Goal: Task Accomplishment & Management: Manage account settings

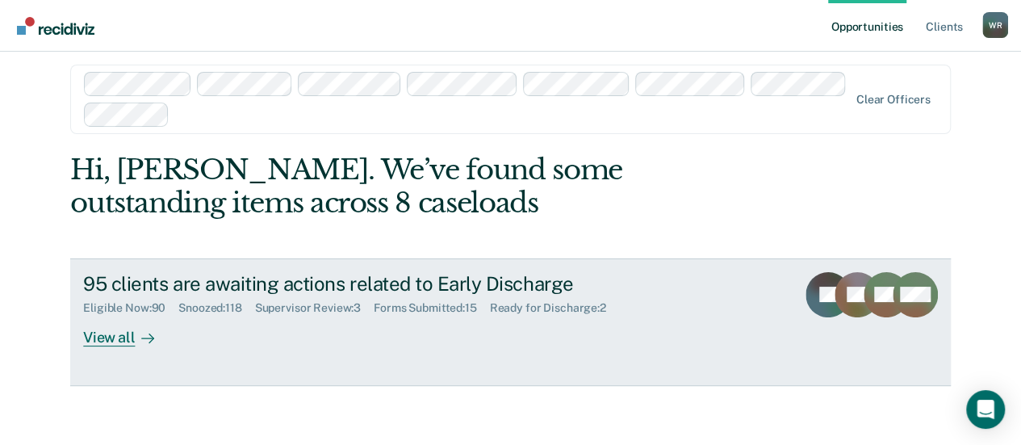
scroll to position [17, 0]
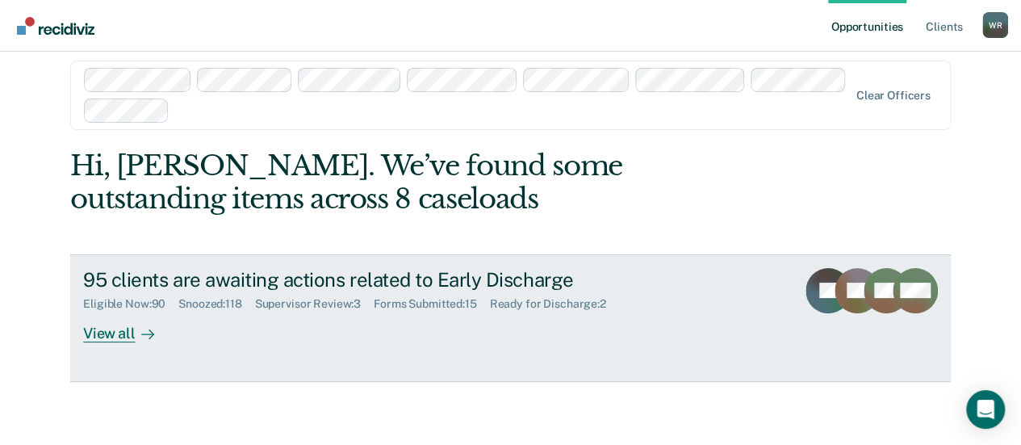
click at [105, 333] on div "View all" at bounding box center [128, 326] width 90 height 31
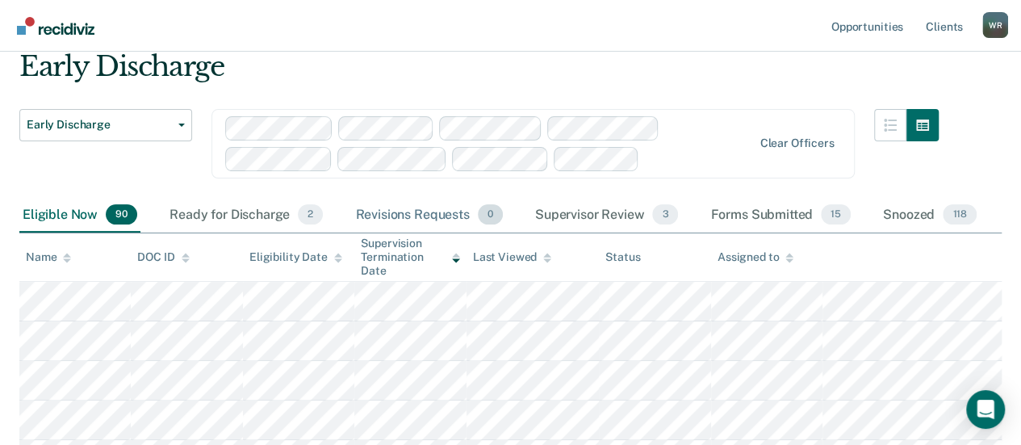
scroll to position [81, 0]
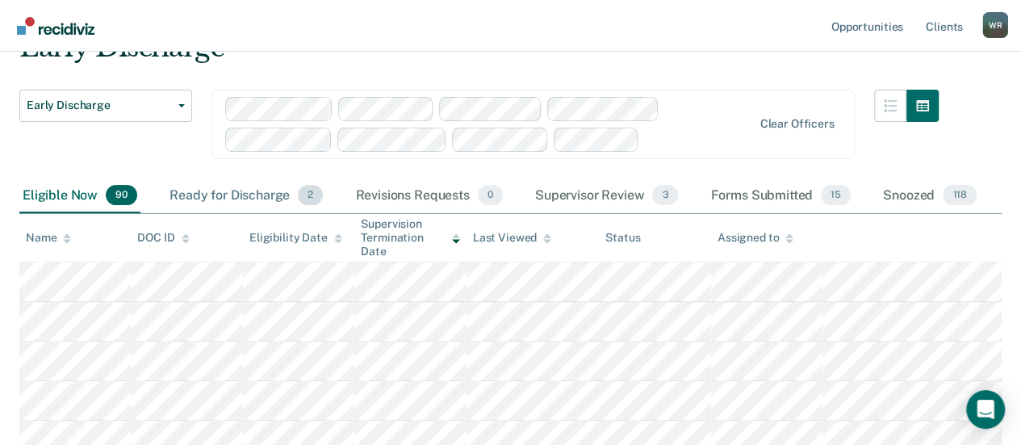
click at [235, 192] on div "Ready for Discharge 2" at bounding box center [246, 196] width 160 height 36
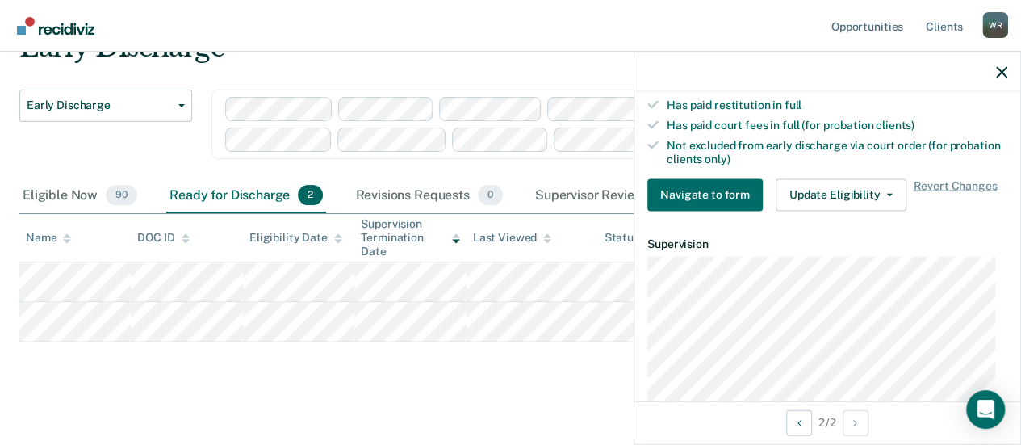
scroll to position [484, 0]
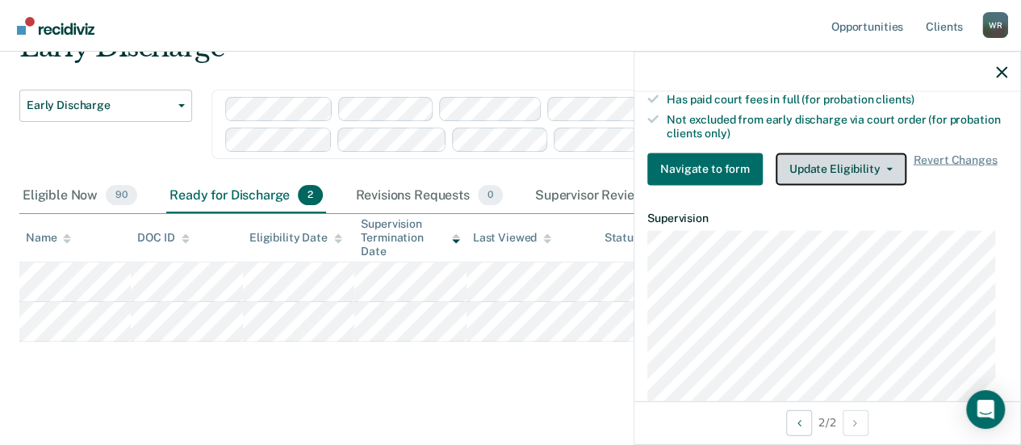
click at [873, 161] on button "Update Eligibility" at bounding box center [841, 169] width 131 height 32
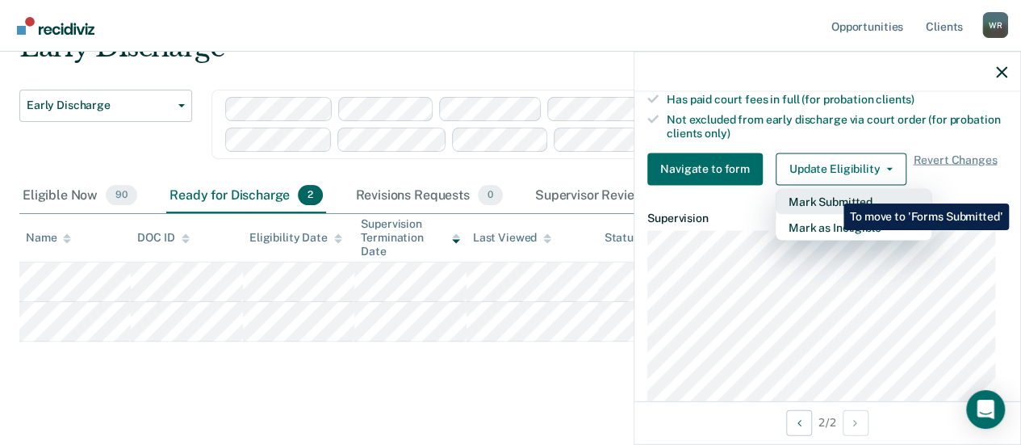
click at [831, 191] on button "Mark Submitted" at bounding box center [854, 201] width 156 height 26
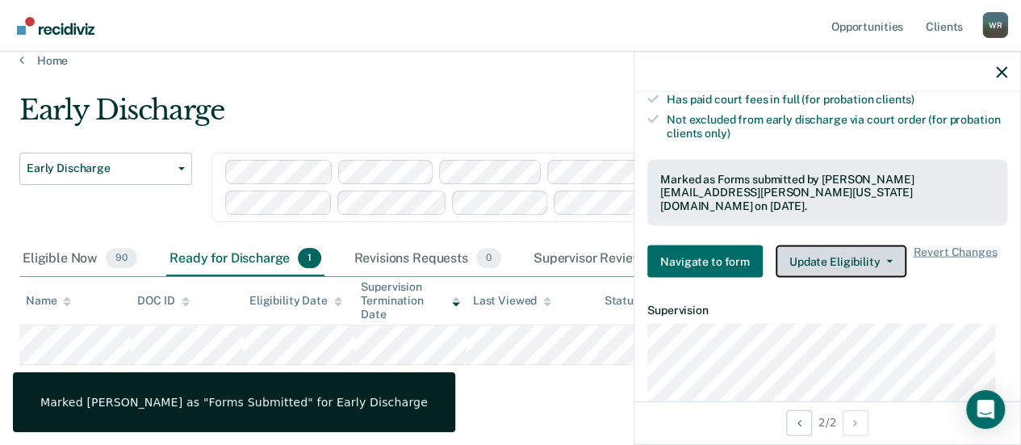
scroll to position [0, 0]
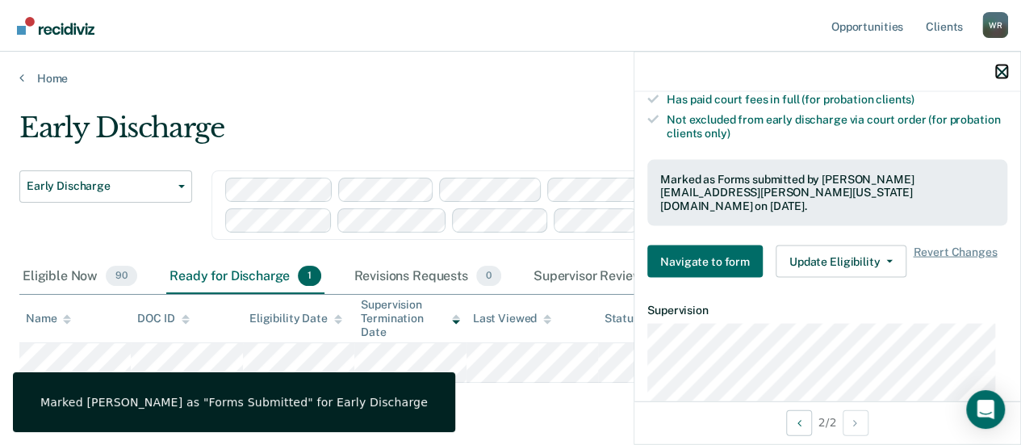
click at [999, 66] on icon "button" at bounding box center [1001, 71] width 11 height 11
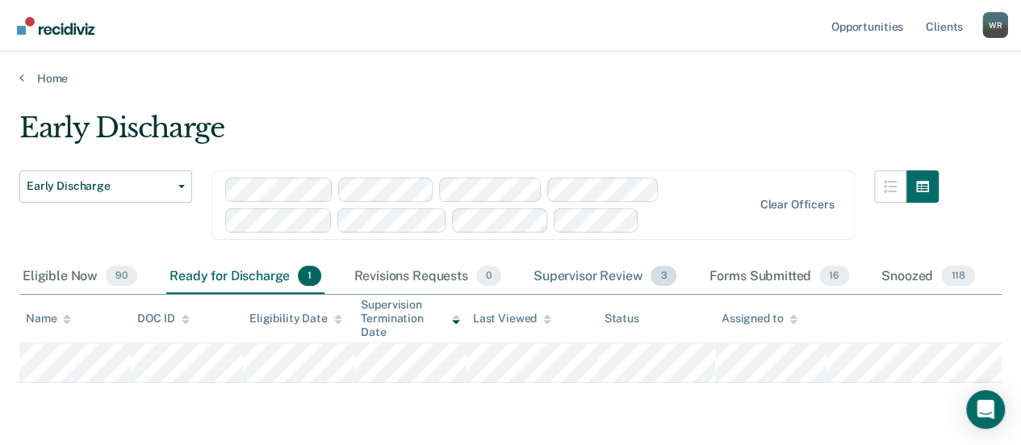
click at [612, 274] on div "Supervisor Review 3" at bounding box center [605, 277] width 150 height 36
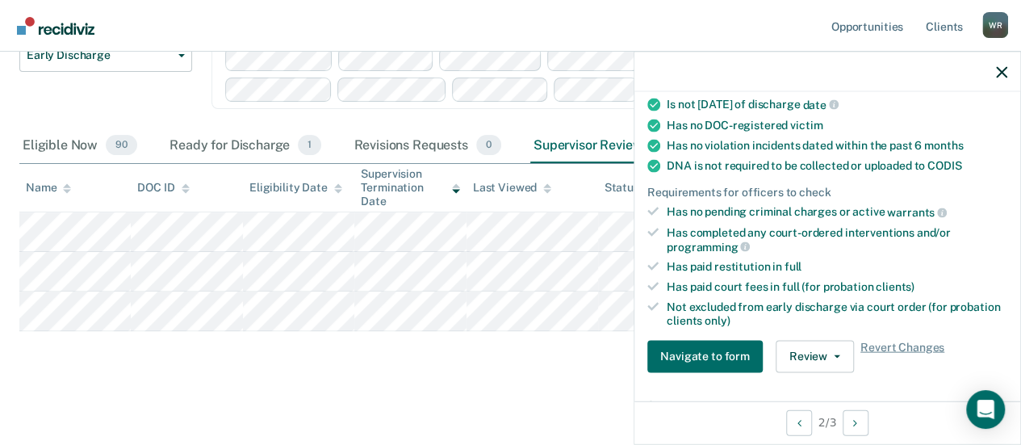
scroll to position [323, 0]
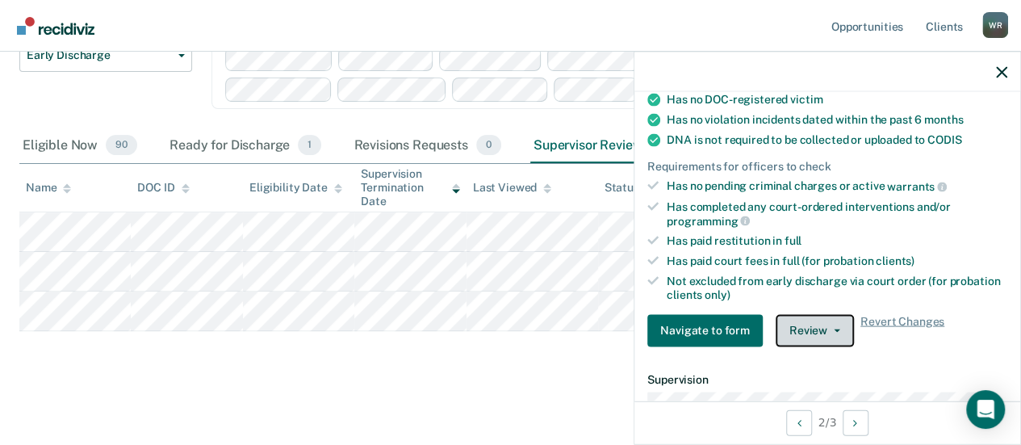
click at [823, 319] on button "Review" at bounding box center [815, 330] width 78 height 32
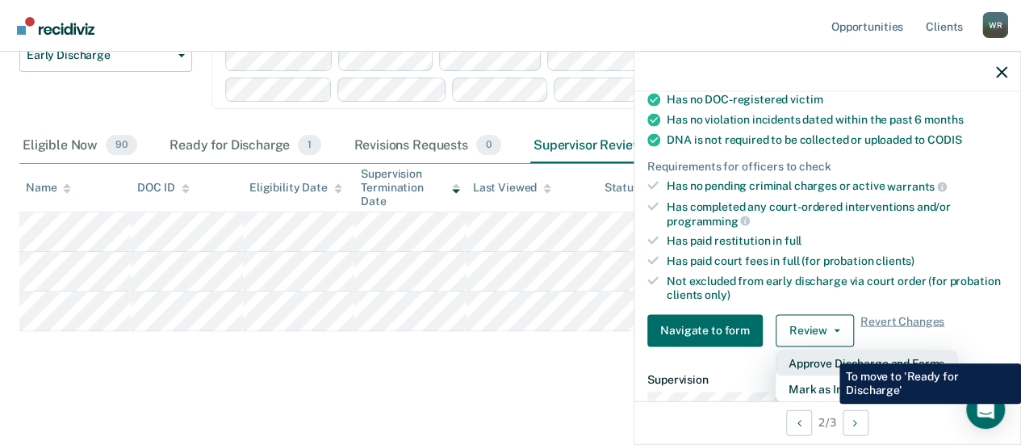
click at [827, 351] on button "Approve Discharge and Forms" at bounding box center [867, 362] width 182 height 26
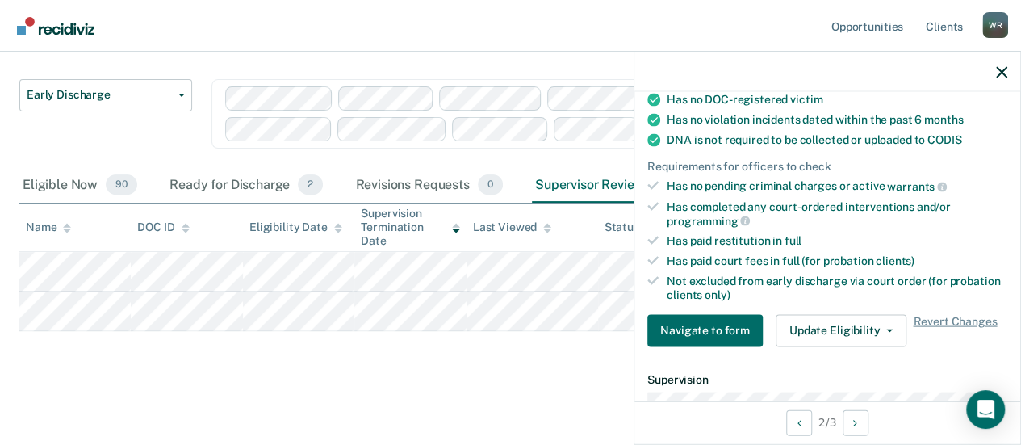
click at [1007, 69] on div at bounding box center [827, 72] width 386 height 40
click at [1002, 69] on icon "button" at bounding box center [1001, 71] width 11 height 11
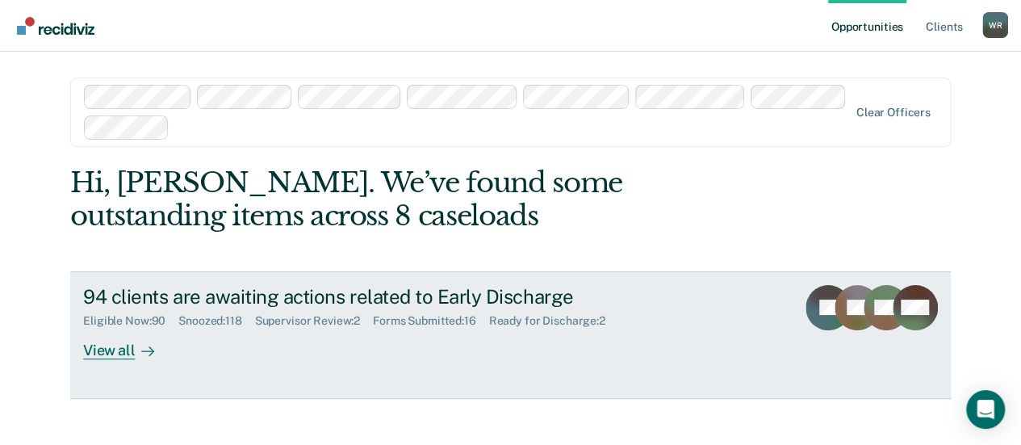
scroll to position [17, 0]
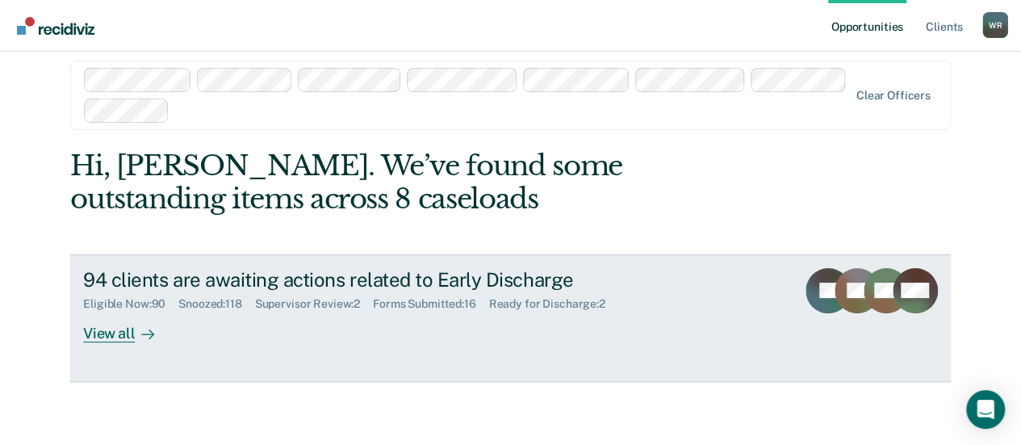
click at [105, 333] on div "View all" at bounding box center [128, 326] width 90 height 31
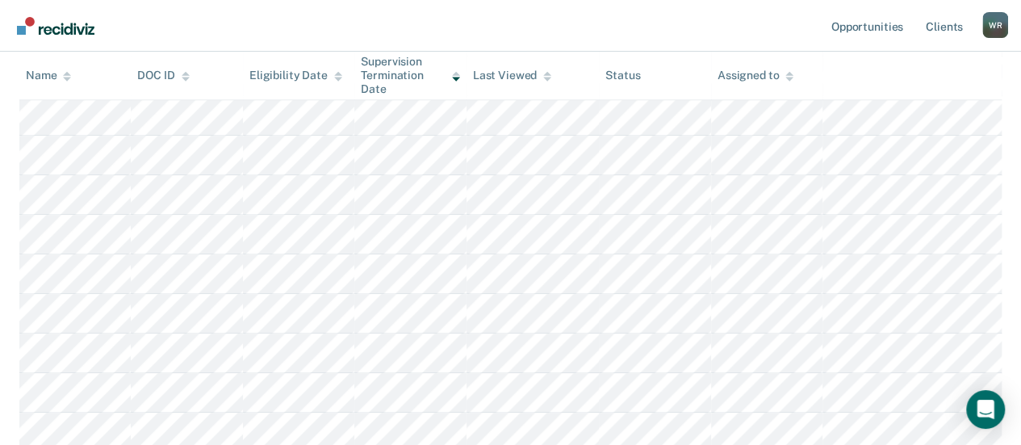
scroll to position [161, 0]
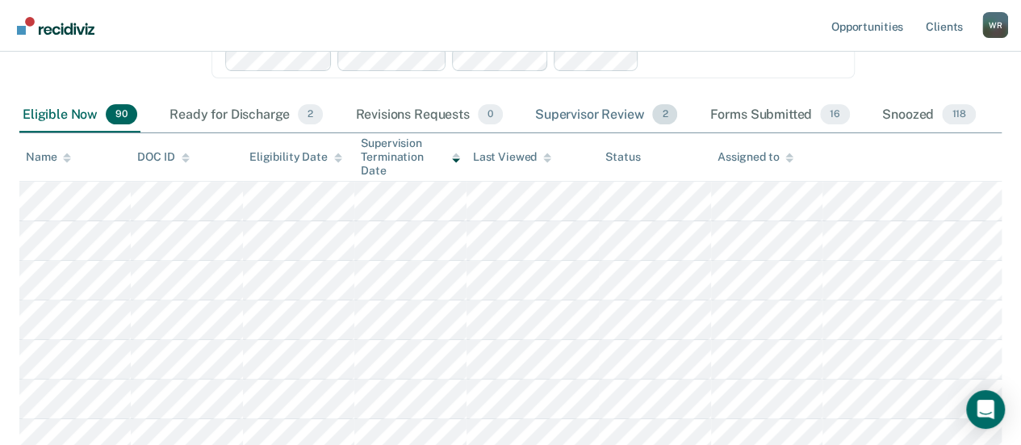
click at [588, 112] on div "Supervisor Review 2" at bounding box center [606, 116] width 149 height 36
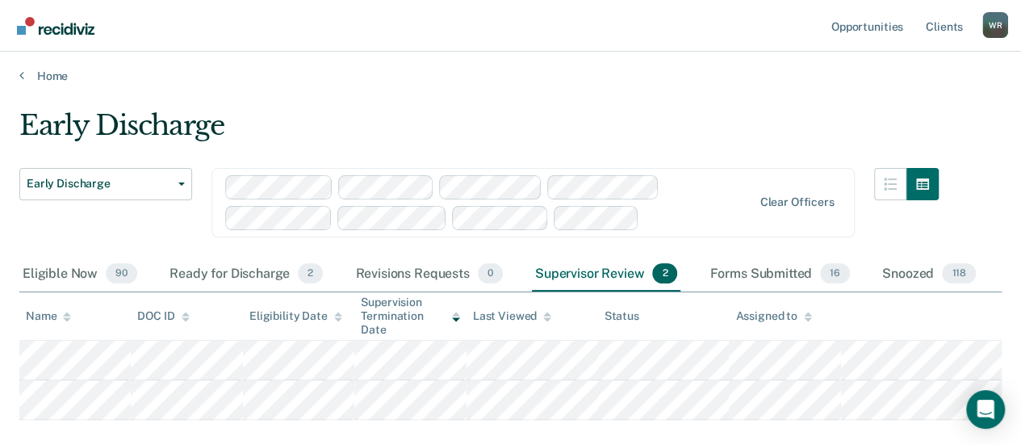
scroll to position [0, 0]
